Goal: Task Accomplishment & Management: Complete application form

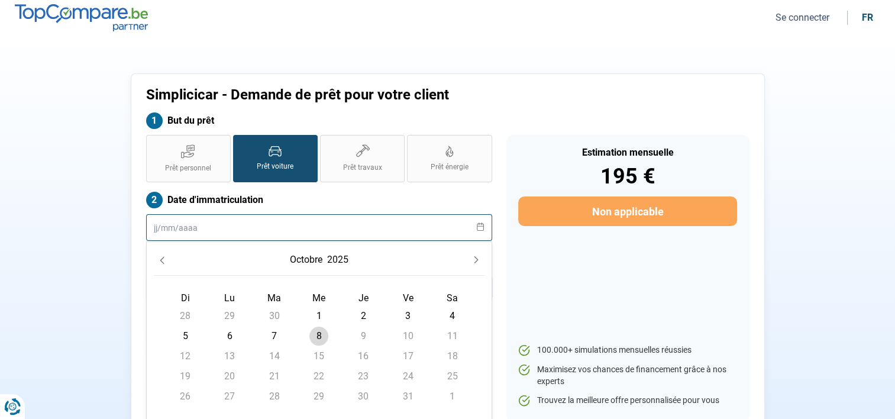
click at [221, 230] on input "text" at bounding box center [319, 227] width 346 height 27
click at [166, 225] on input "27062018" at bounding box center [319, 227] width 346 height 27
click at [182, 223] on input "27/062018" at bounding box center [319, 227] width 346 height 27
click at [175, 225] on input "27/062018" at bounding box center [319, 227] width 346 height 27
click at [175, 226] on input "27/062018" at bounding box center [319, 227] width 346 height 27
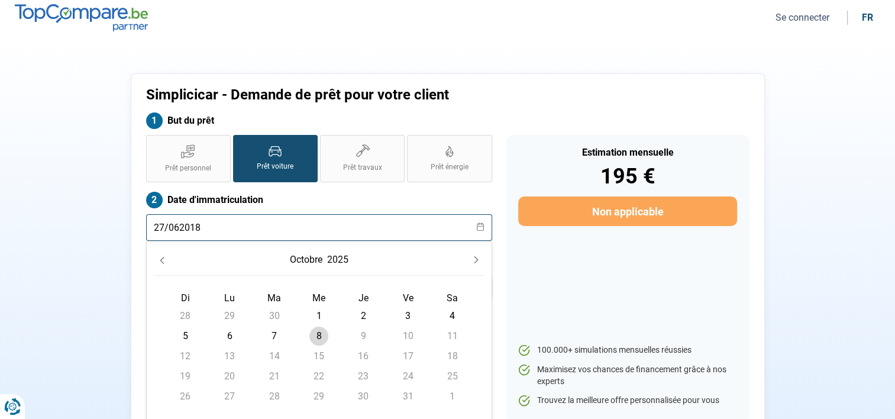
click at [179, 231] on input "27/062018" at bounding box center [319, 227] width 346 height 27
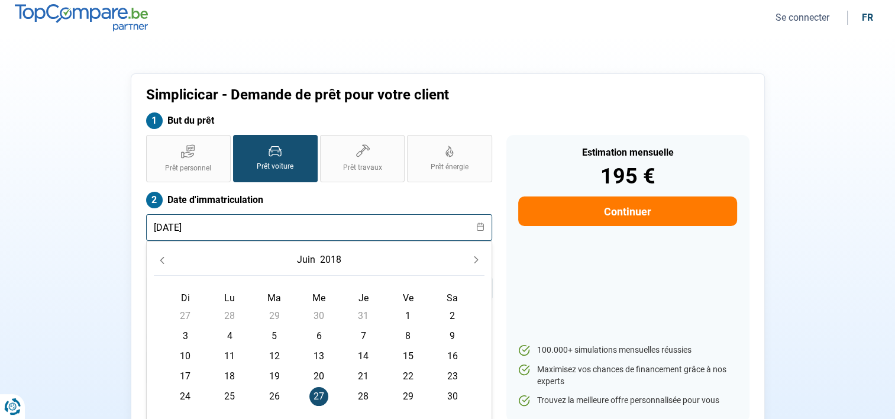
type input "[DATE]"
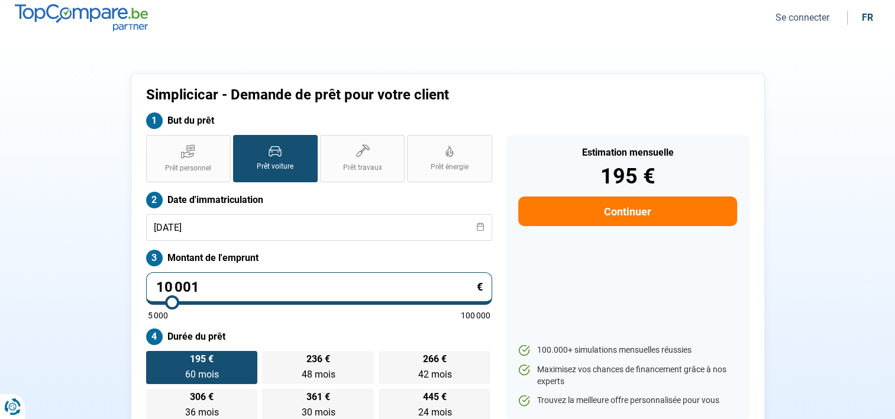
click at [273, 205] on label "Date d'immatriculation" at bounding box center [319, 200] width 346 height 17
drag, startPoint x: 213, startPoint y: 283, endPoint x: 145, endPoint y: 283, distance: 68.0
click at [146, 283] on input "10 001" at bounding box center [319, 288] width 346 height 33
type input "0"
type input "5000"
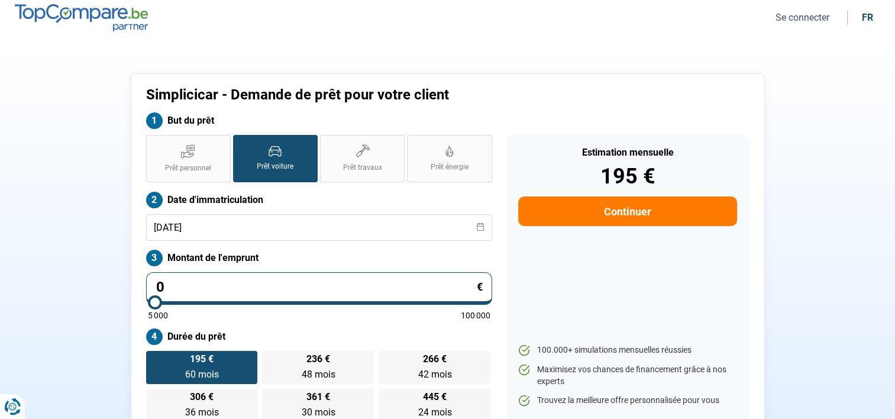
type input "2"
type input "5000"
type input "29"
type input "5000"
type input "299"
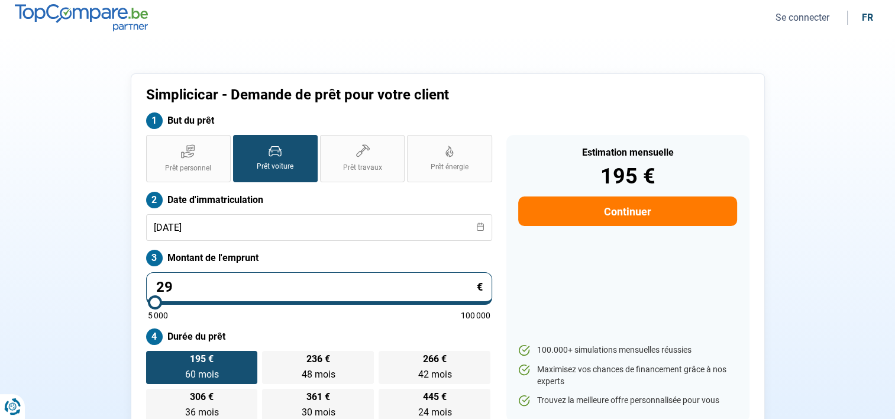
type input "5000"
type input "2 999"
type input "5000"
type input "29 999"
type input "30000"
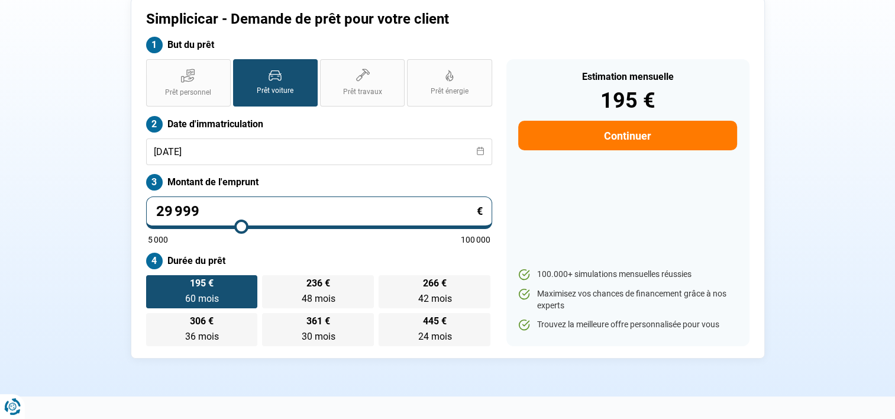
scroll to position [118, 0]
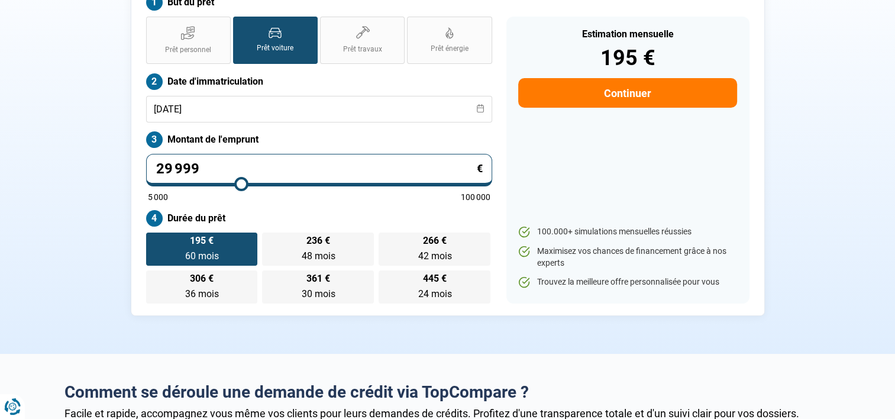
type input "29 999"
type input "30000"
click at [303, 201] on div "Prêt personnel Prêt voiture Prêt travaux Prêt énergie Prêt voiture Date d'immat…" at bounding box center [319, 160] width 360 height 287
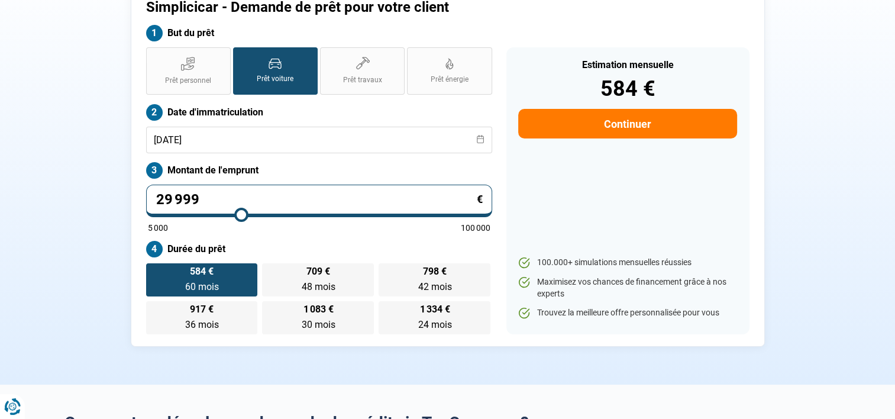
scroll to position [59, 0]
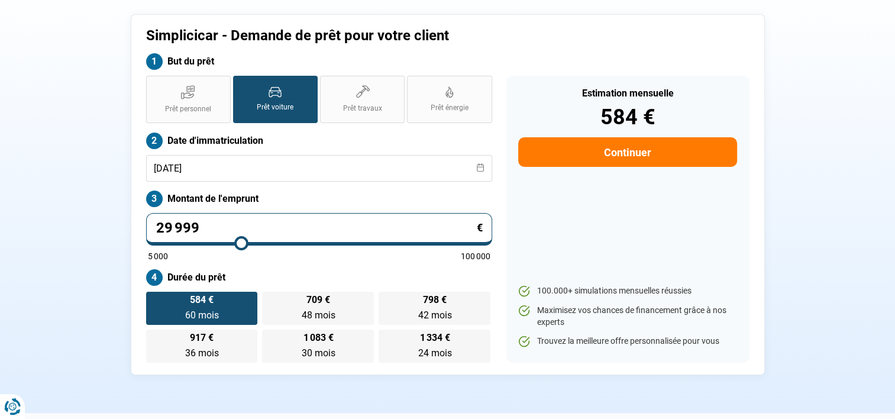
click at [640, 148] on button "Continuer" at bounding box center [627, 152] width 218 height 30
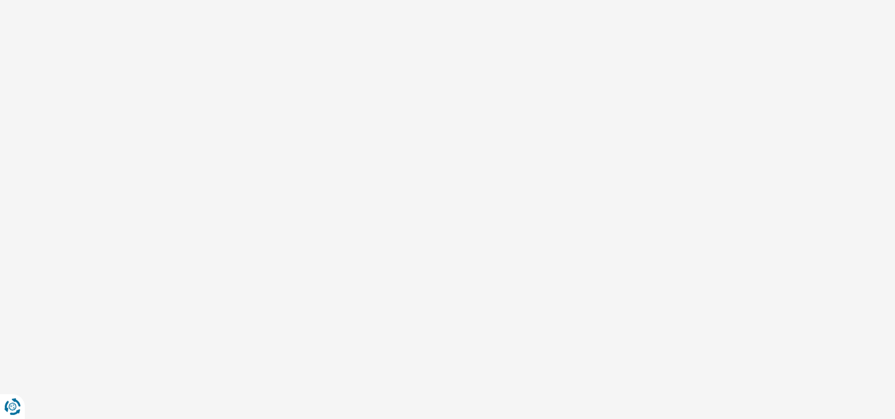
select select "32"
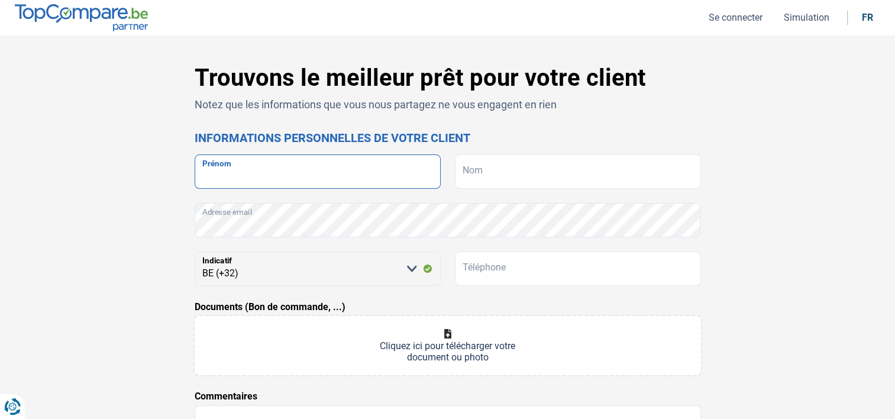
click at [361, 173] on input "Prénom" at bounding box center [318, 171] width 246 height 34
type input "Anghel"
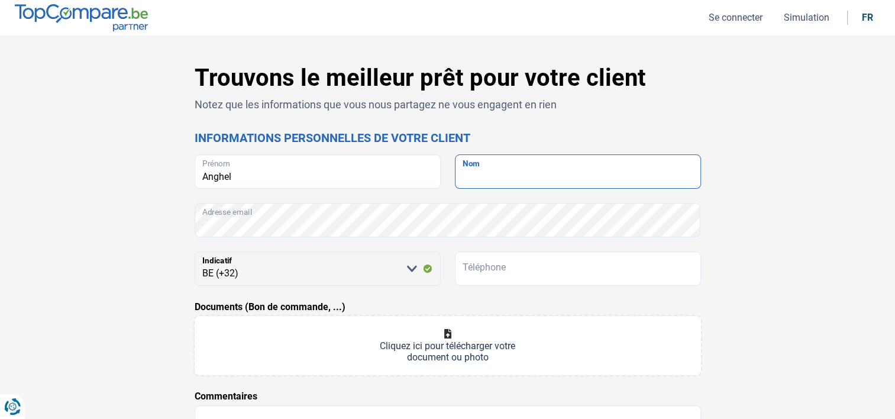
click at [561, 177] on input "Nom" at bounding box center [578, 171] width 246 height 34
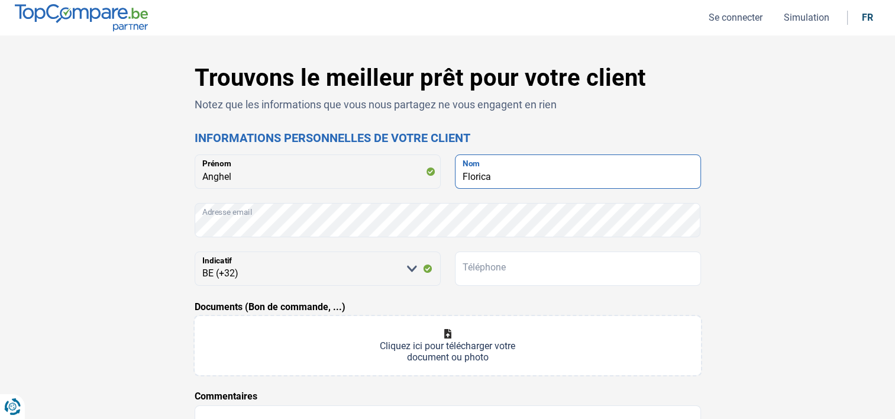
type input "Florica"
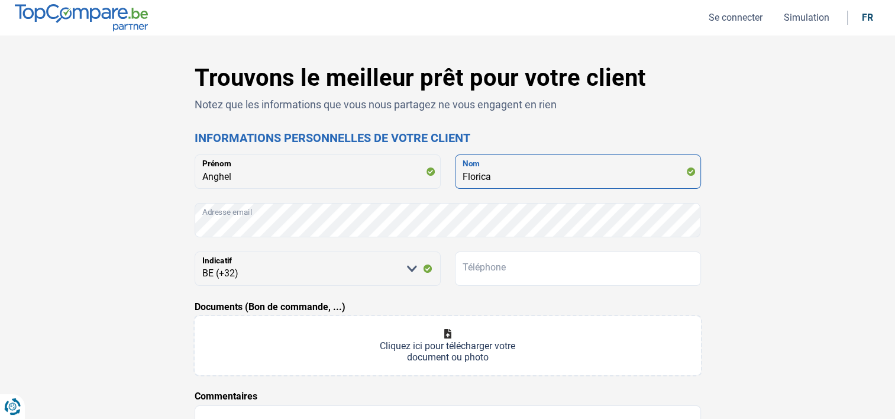
drag, startPoint x: 509, startPoint y: 180, endPoint x: 442, endPoint y: 179, distance: 66.3
click at [442, 179] on div "Anghel Prénom Florica Nom" at bounding box center [448, 171] width 506 height 34
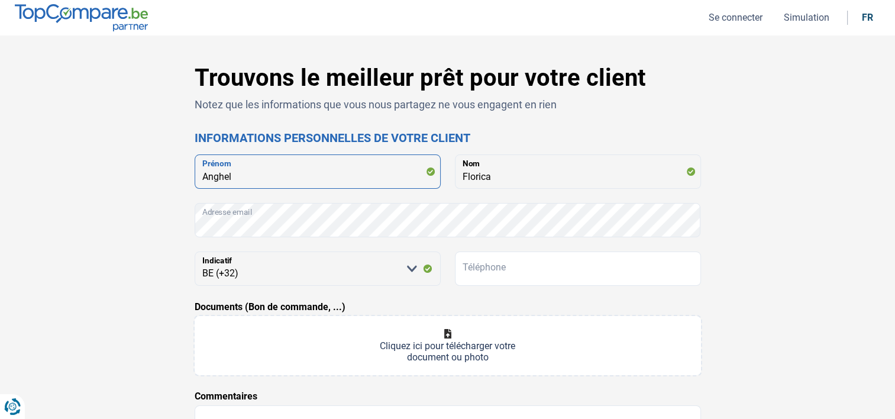
drag, startPoint x: 375, startPoint y: 179, endPoint x: 192, endPoint y: 174, distance: 183.4
click at [192, 174] on div "Trouvons le meilleur prêt pour votre client Notez que les informations que vous…" at bounding box center [448, 334] width 521 height 541
paste input "Florica"
type input "Florica"
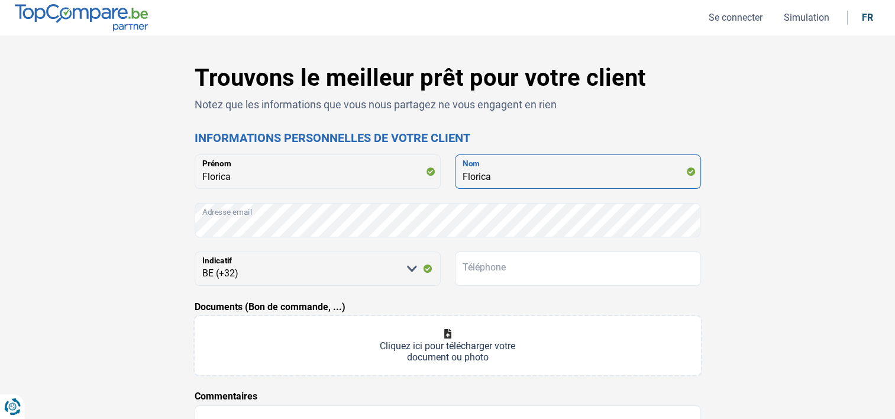
click at [434, 174] on div "Florica Prénom Florica Nom" at bounding box center [448, 171] width 506 height 34
type input "Anghel"
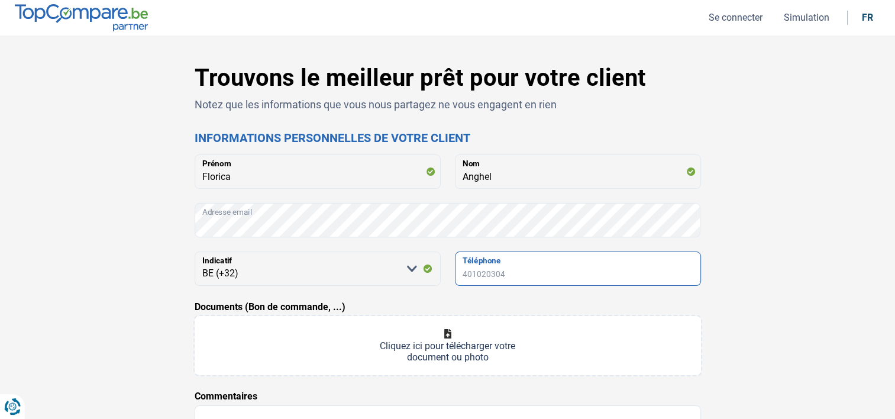
click at [498, 271] on input "Téléphone" at bounding box center [578, 268] width 246 height 34
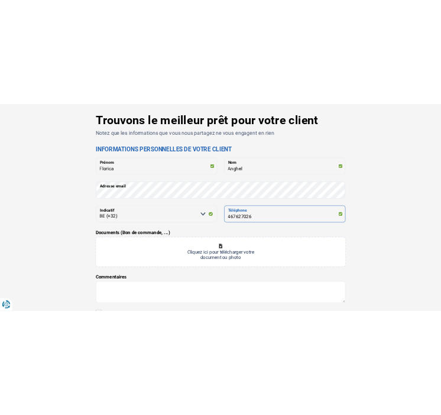
scroll to position [118, 0]
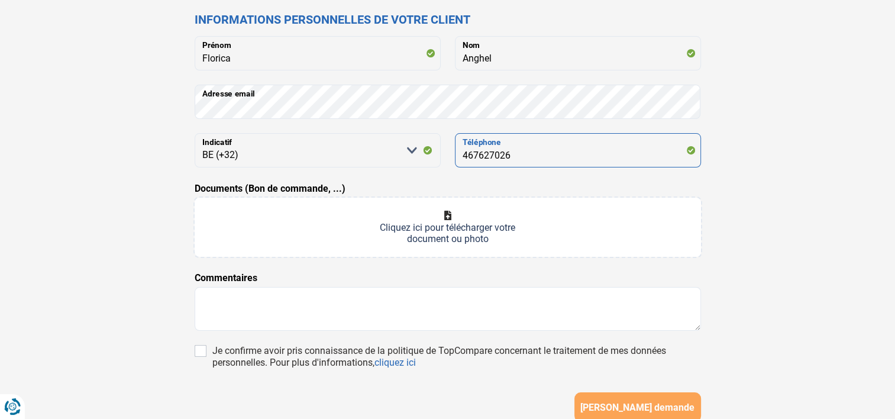
type input "467627026"
drag, startPoint x: 551, startPoint y: 147, endPoint x: 457, endPoint y: 151, distance: 94.2
click at [457, 151] on input "467627026" at bounding box center [578, 150] width 246 height 34
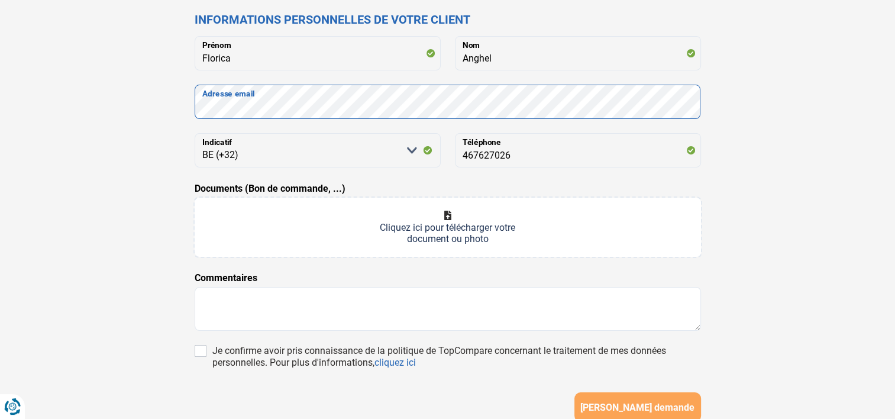
click at [193, 115] on div "Trouvons le meilleur prêt pour votre client Notez que les informations que vous…" at bounding box center [448, 216] width 521 height 541
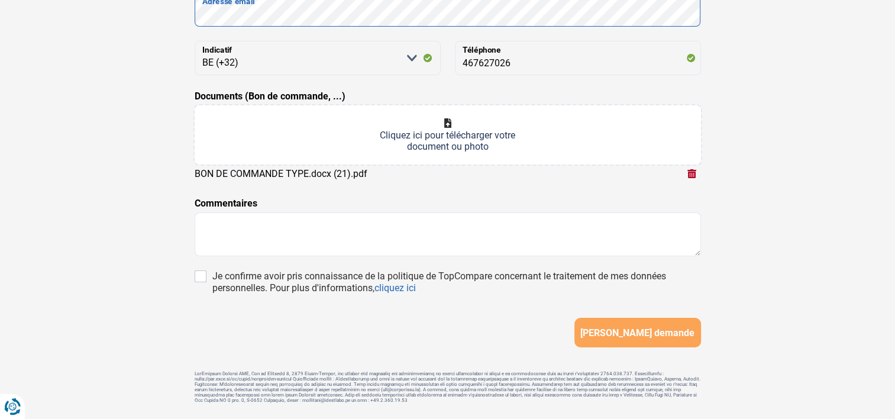
scroll to position [189, 0]
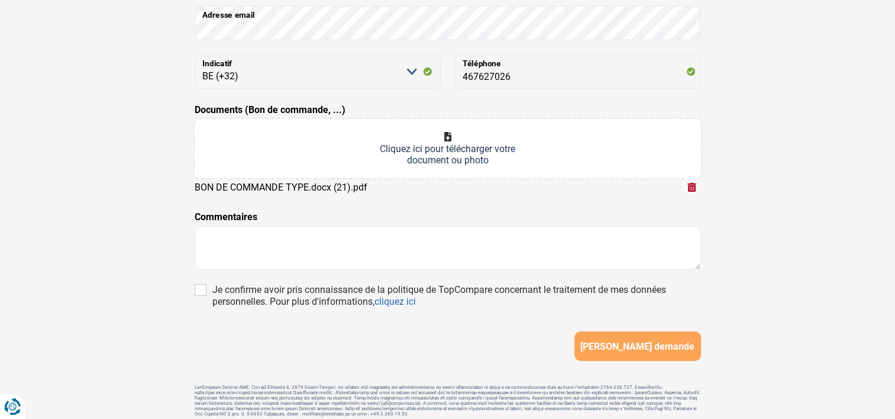
click at [729, 208] on div "Trouvons le meilleur prêt pour votre client Notez que les informations que vous…" at bounding box center [447, 146] width 781 height 559
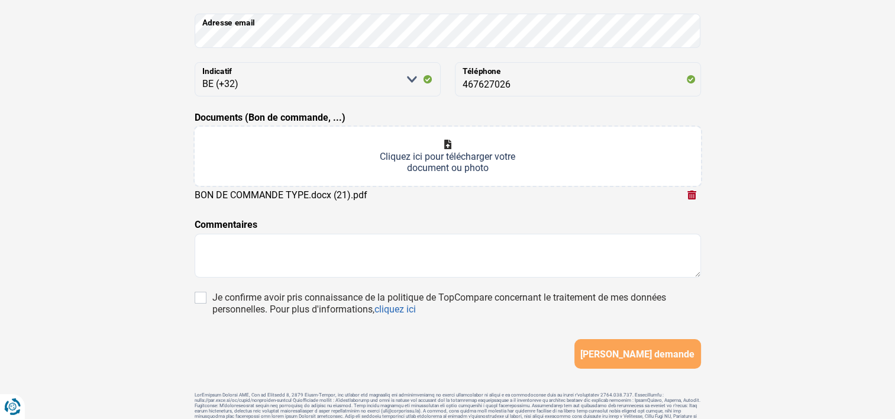
click at [762, 202] on div "Trouvons le meilleur prêt pour votre client Notez que les informations que vous…" at bounding box center [447, 154] width 781 height 559
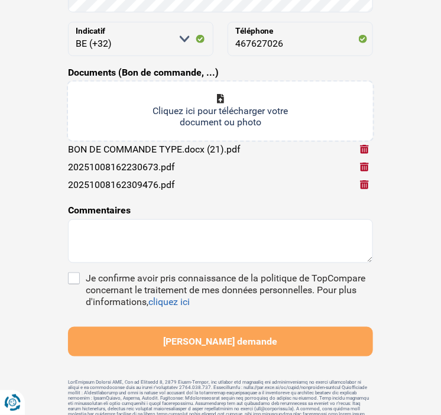
type input "C:\fakepath\20251008162340093.pdf"
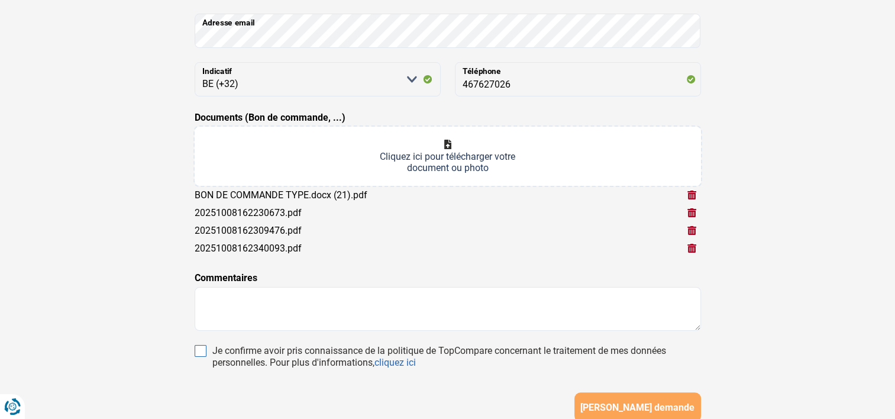
click at [205, 350] on input "Je confirme avoir pris connaissance de la politique de TopCompare concernant le…" at bounding box center [201, 351] width 12 height 12
checkbox input "true"
click at [621, 403] on span "[PERSON_NAME] demande" at bounding box center [637, 407] width 114 height 11
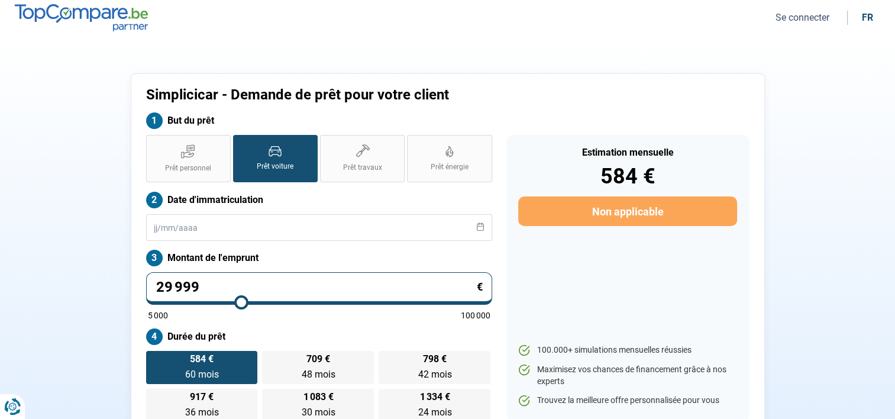
click at [788, 21] on button "Se connecter" at bounding box center [802, 17] width 61 height 12
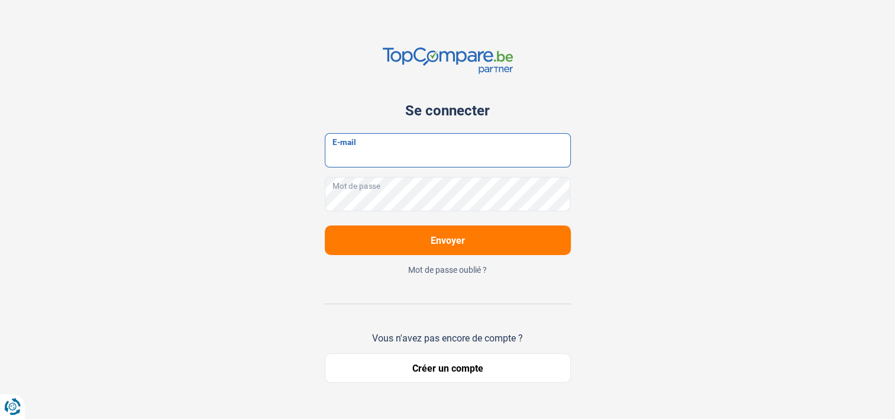
type input "[EMAIL_ADDRESS][DOMAIN_NAME]"
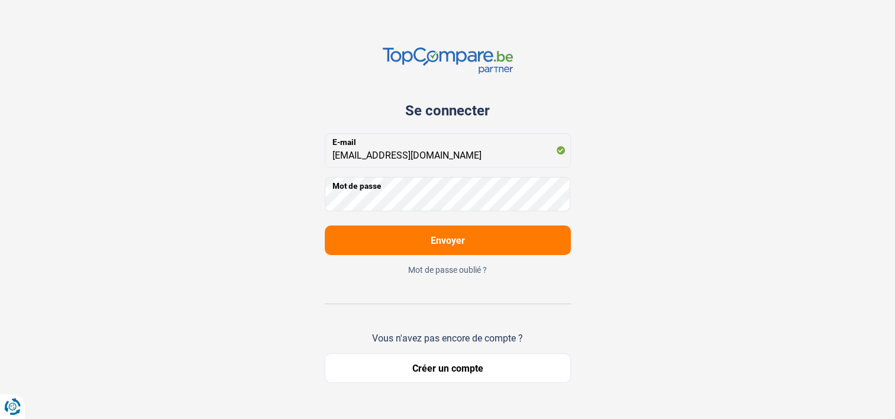
click at [512, 241] on button "Envoyer" at bounding box center [448, 240] width 246 height 30
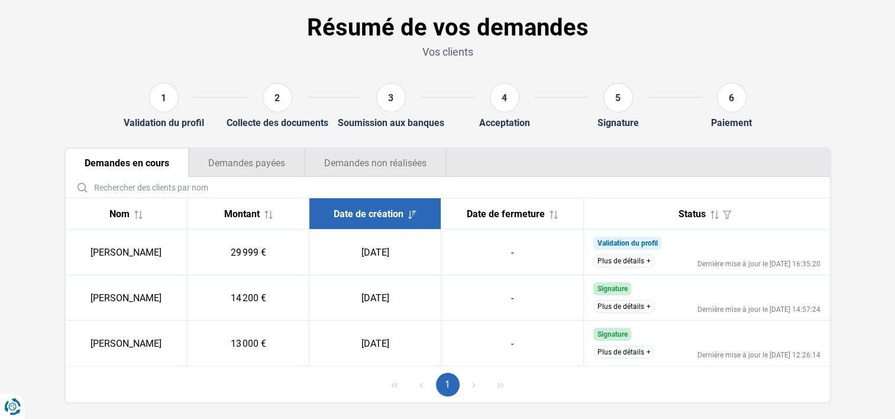
scroll to position [72, 0]
